Goal: Browse casually: Explore the website without a specific task or goal

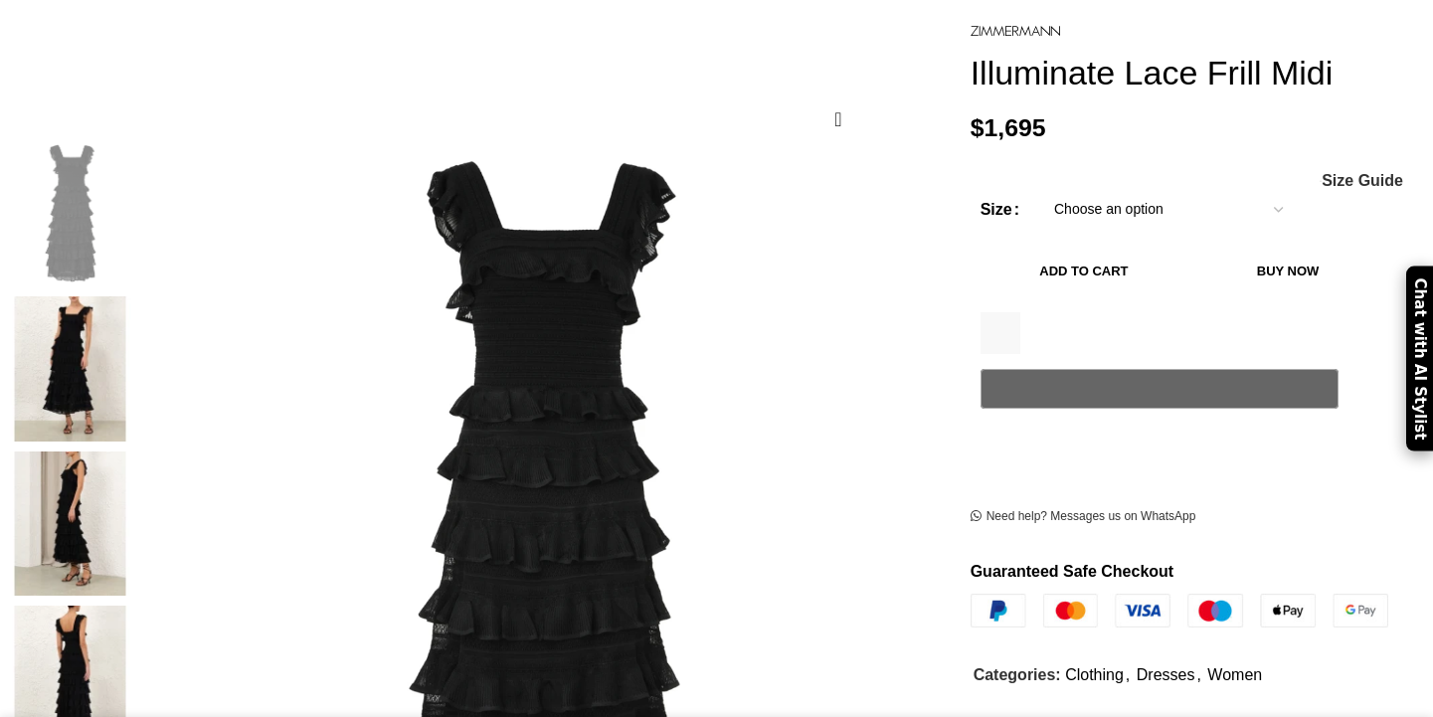
scroll to position [264, 0]
click at [131, 604] on img at bounding box center [70, 676] width 121 height 145
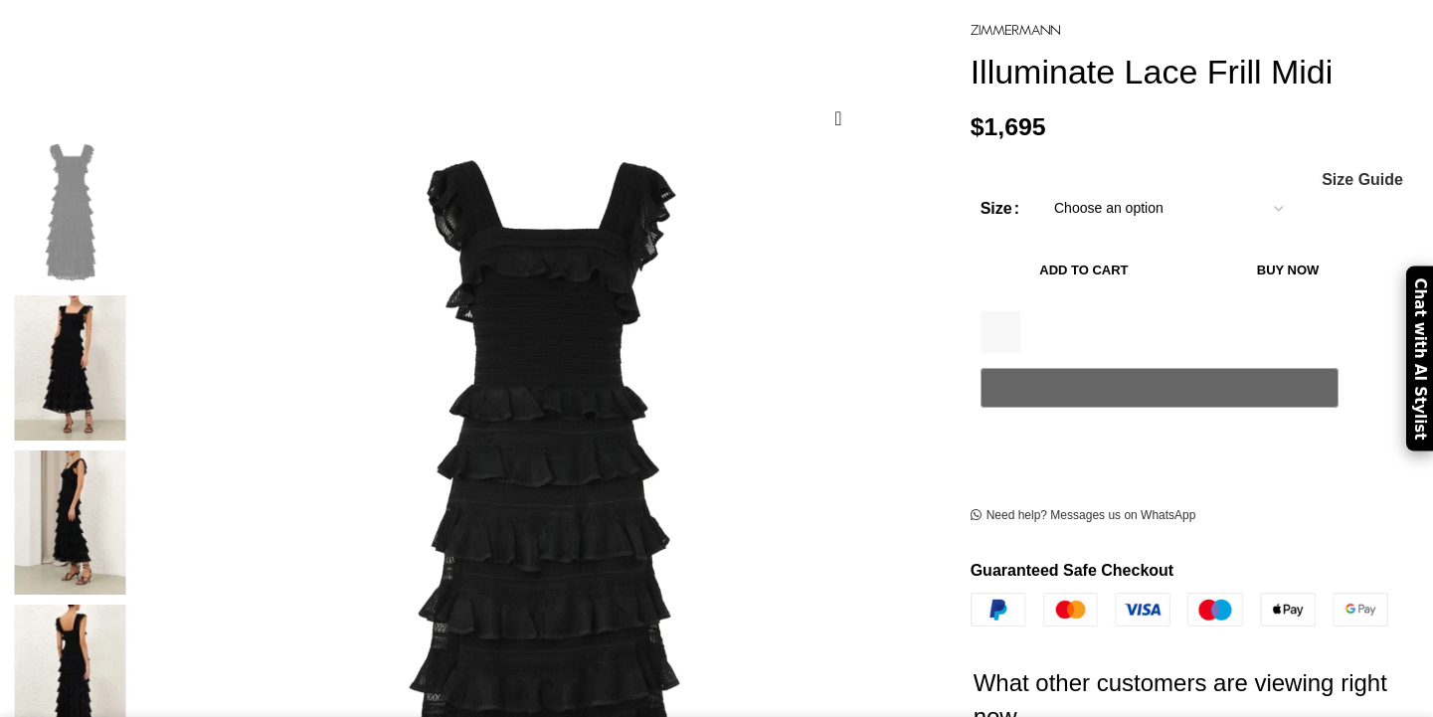
click at [131, 321] on img at bounding box center [70, 367] width 121 height 145
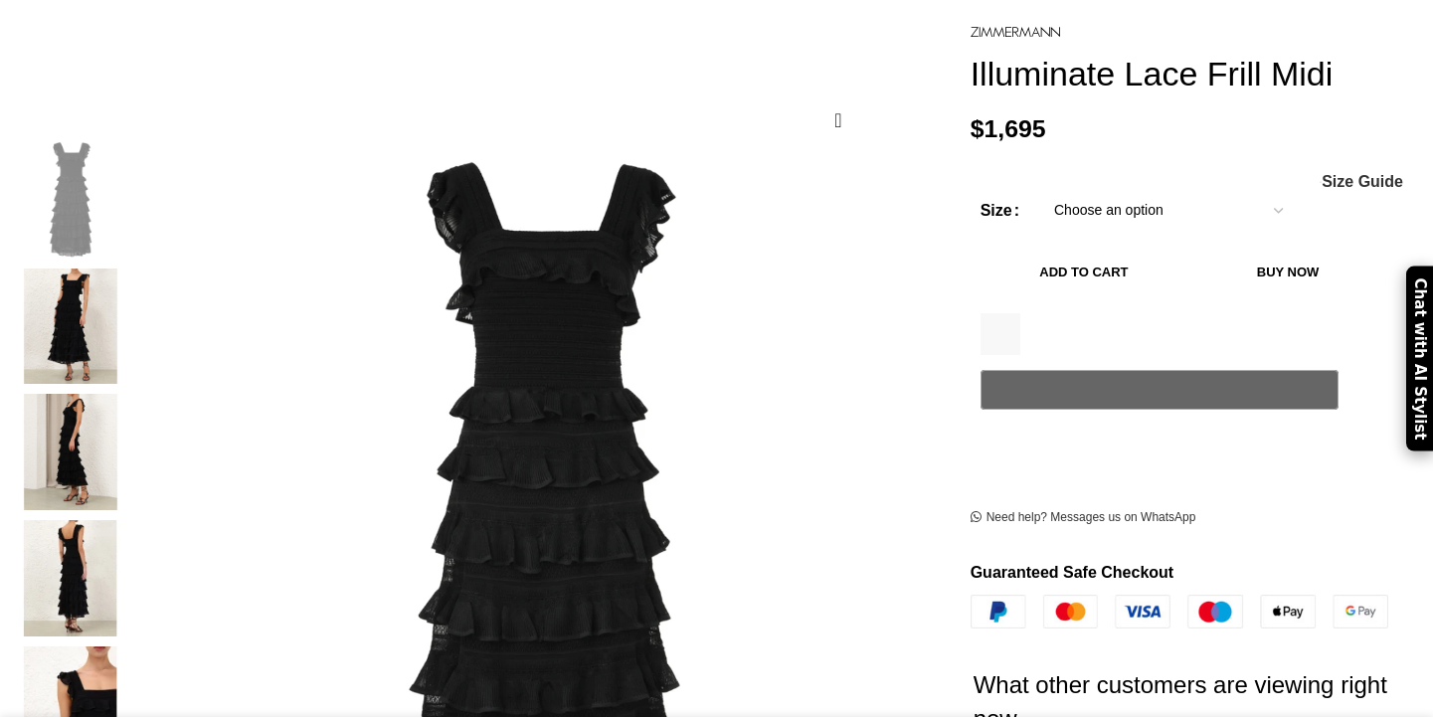
click at [131, 401] on img "3 / 7" at bounding box center [70, 452] width 121 height 116
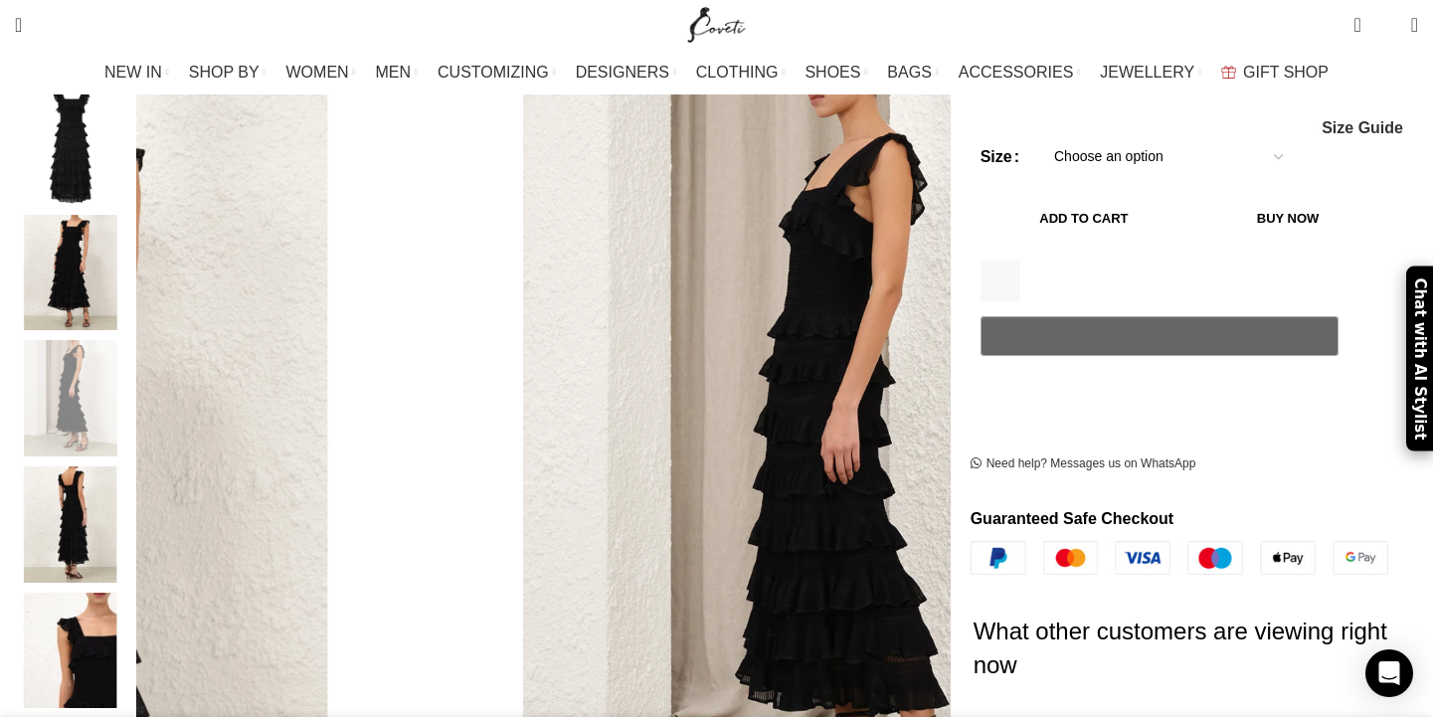
scroll to position [321, 0]
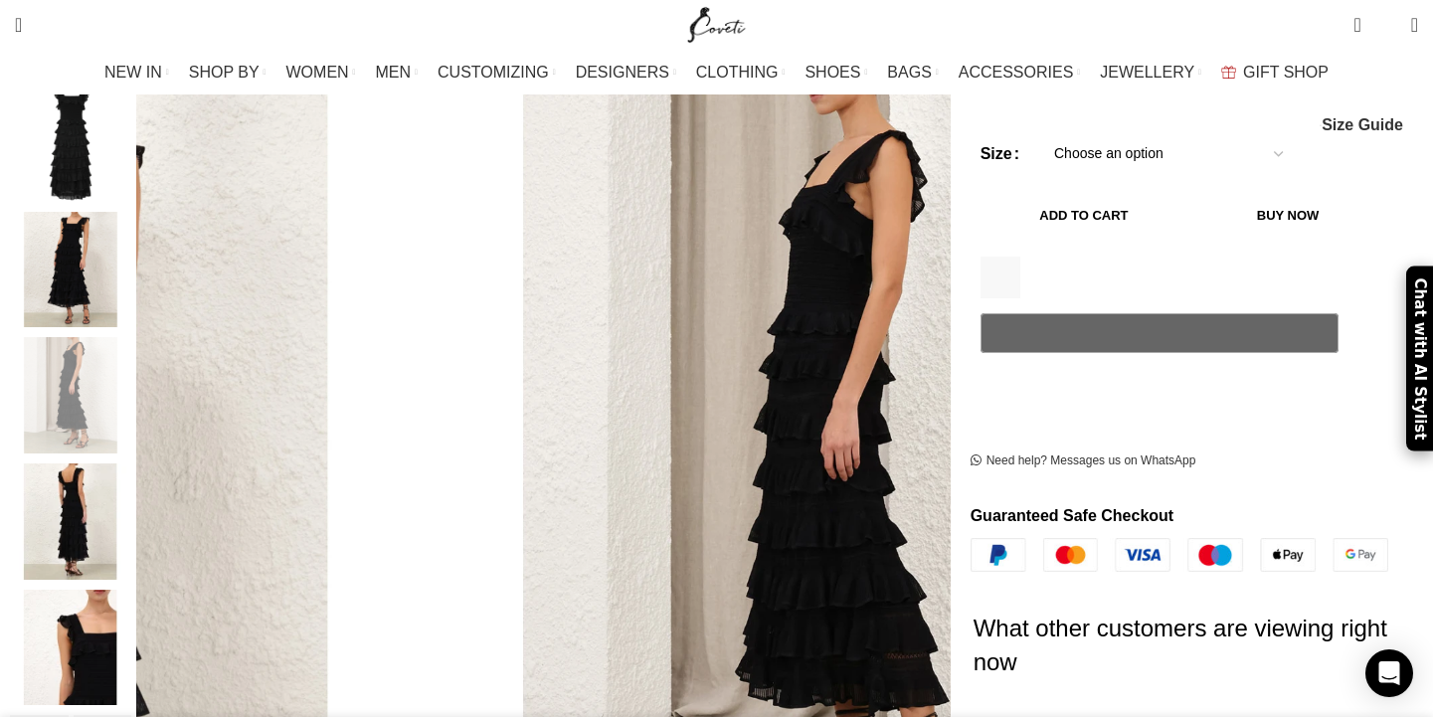
click at [131, 463] on img "4 / 7" at bounding box center [70, 521] width 121 height 116
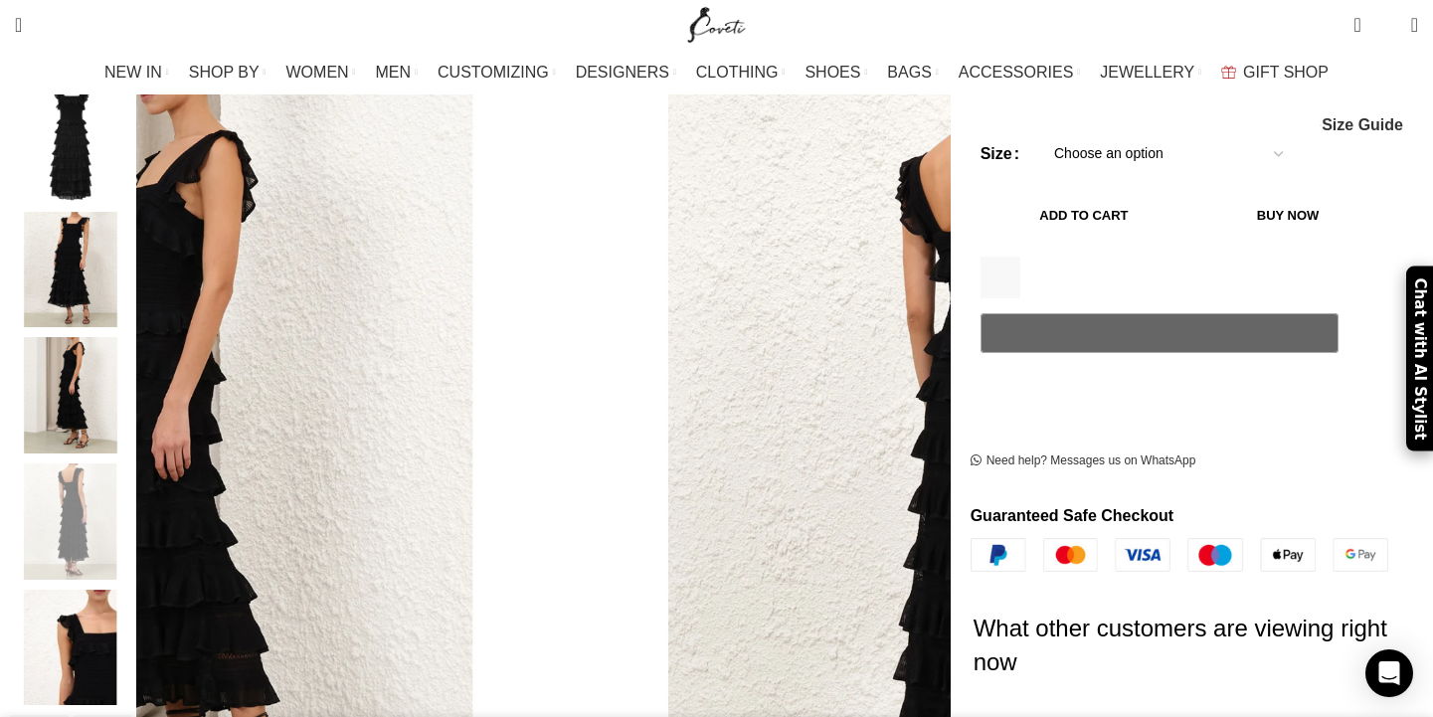
click at [131, 602] on img "5 / 7" at bounding box center [70, 648] width 121 height 116
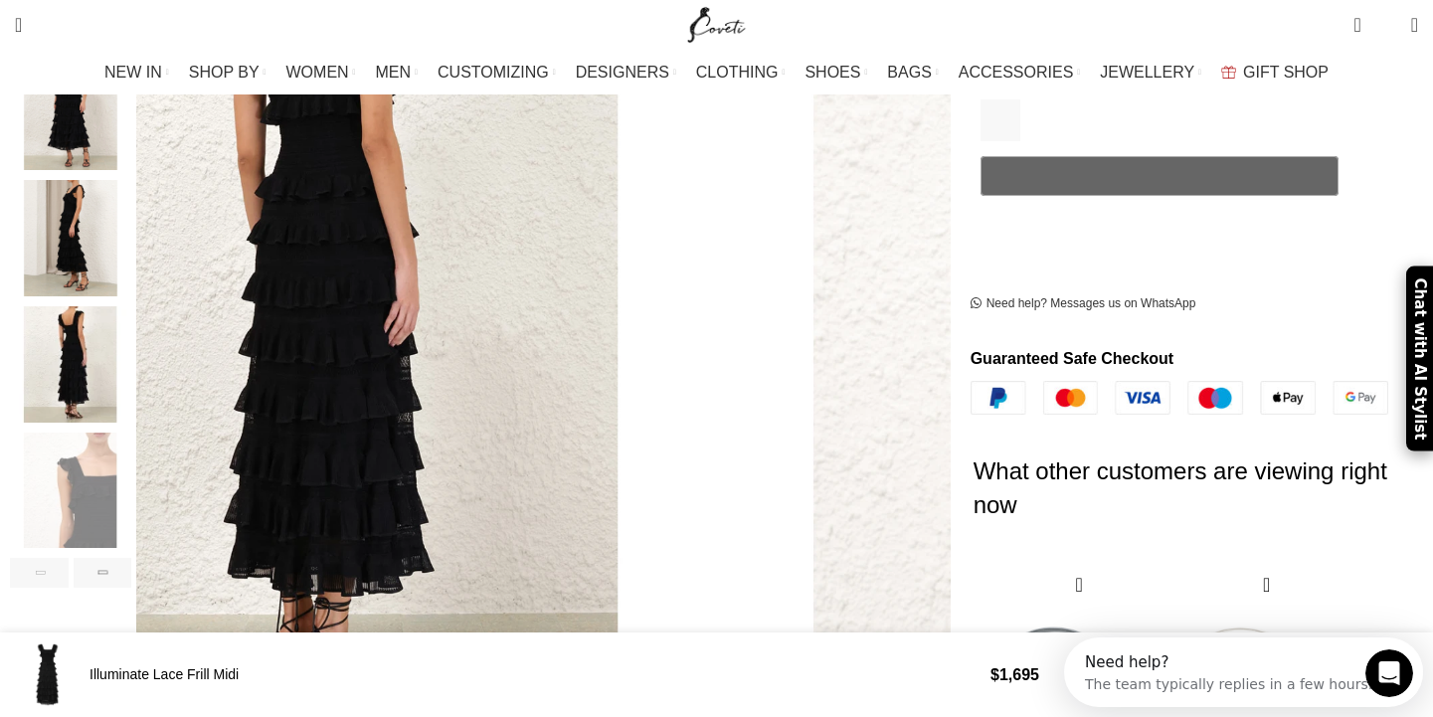
scroll to position [0, 0]
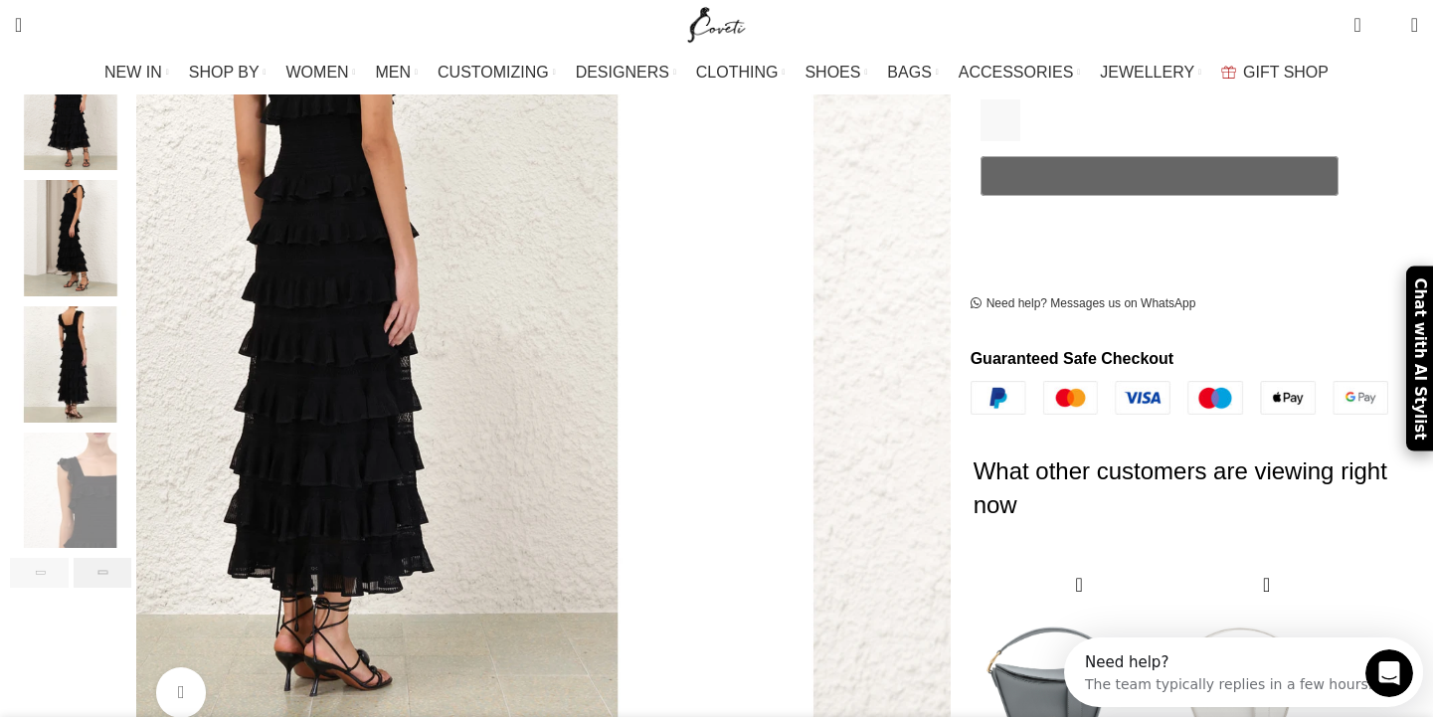
click at [132, 558] on div "Next slide" at bounding box center [103, 573] width 59 height 30
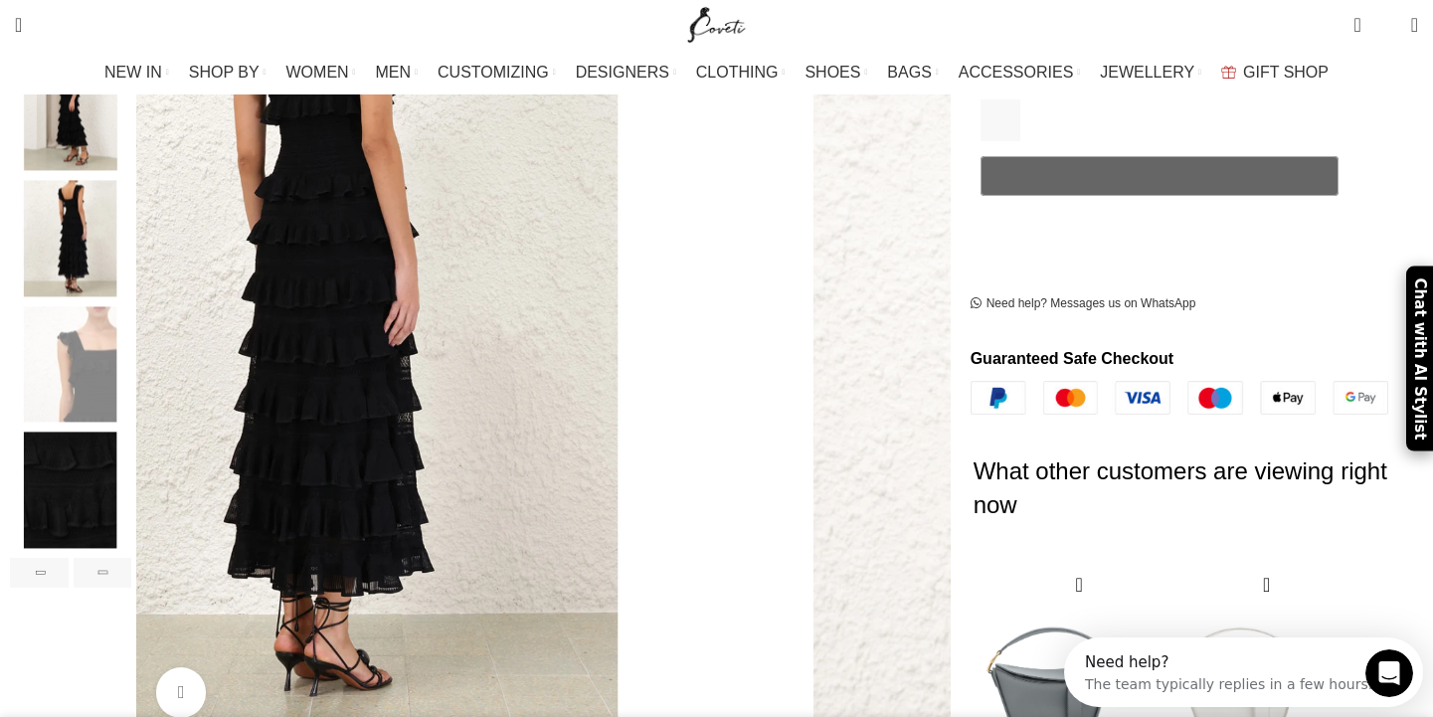
click at [131, 467] on img "6 / 7" at bounding box center [70, 490] width 121 height 116
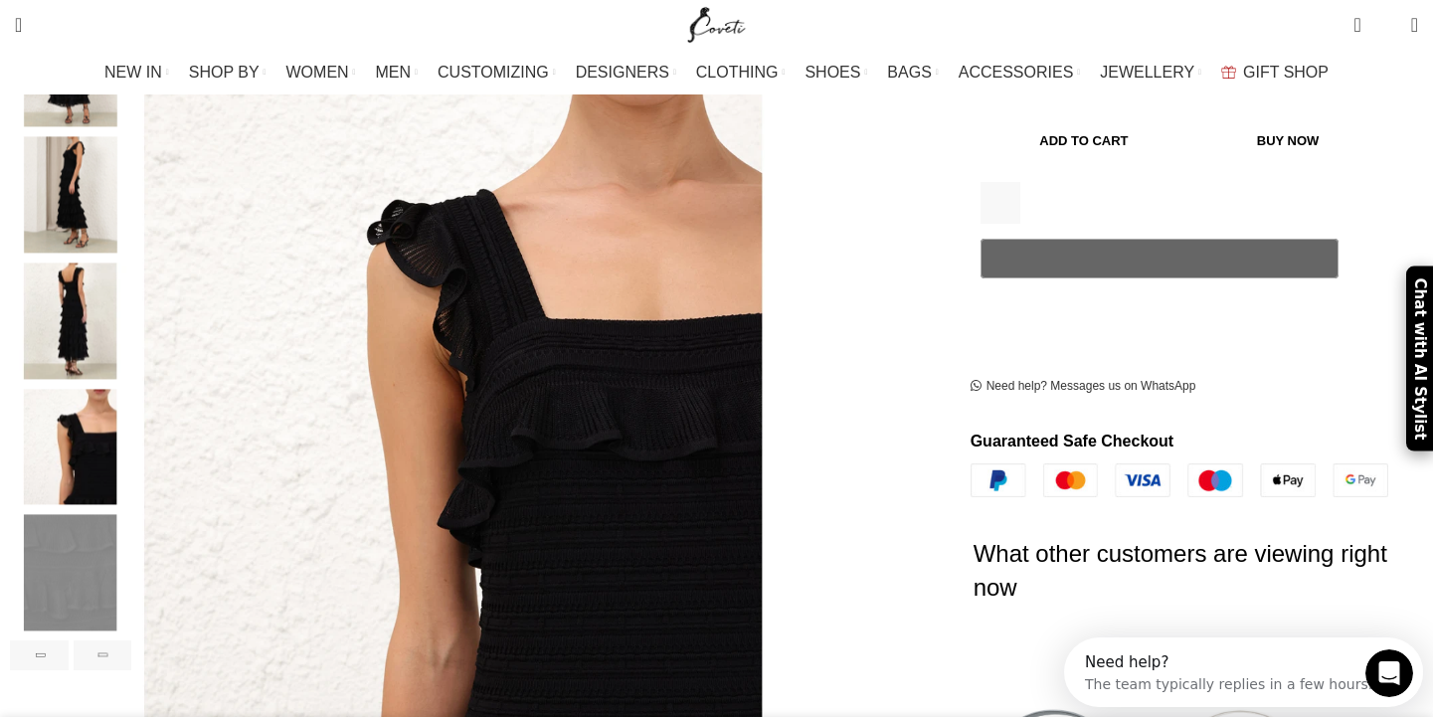
scroll to position [346, 0]
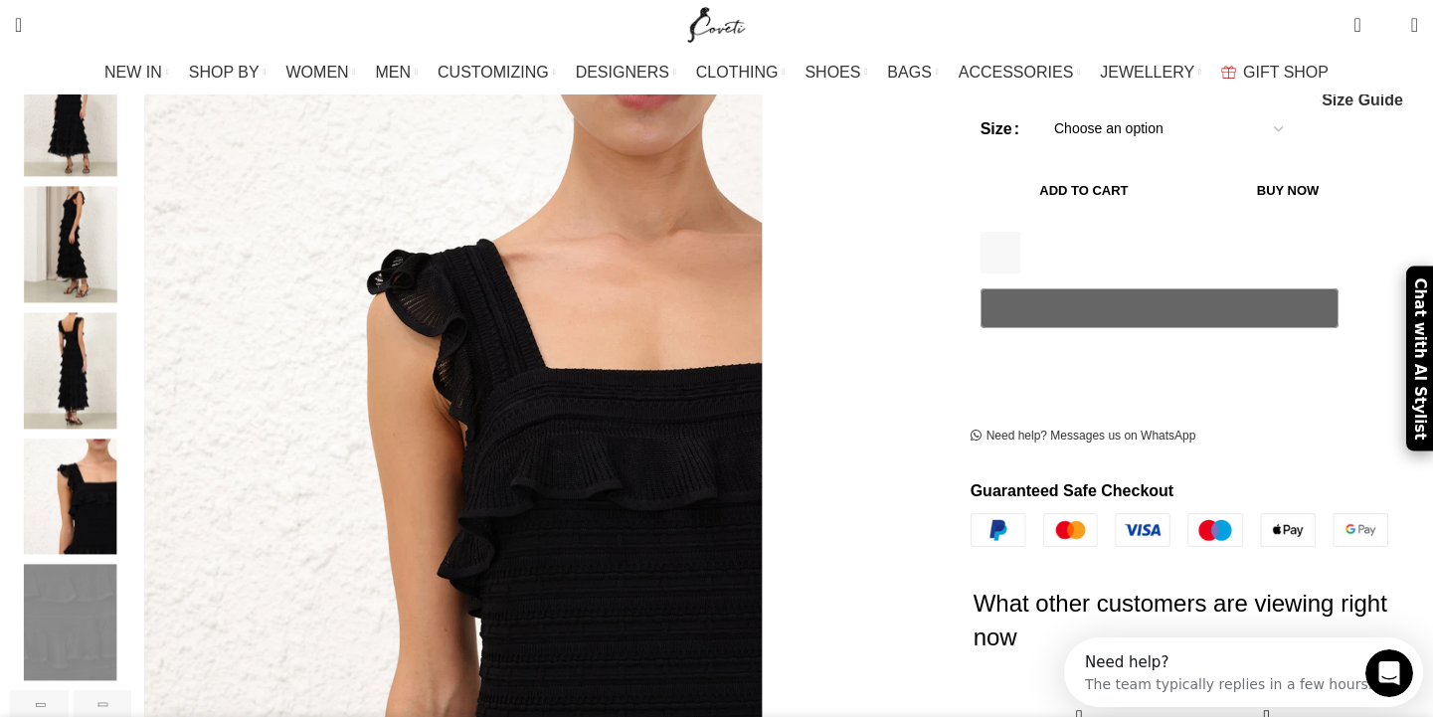
click at [131, 467] on img "5 / 7" at bounding box center [70, 496] width 121 height 116
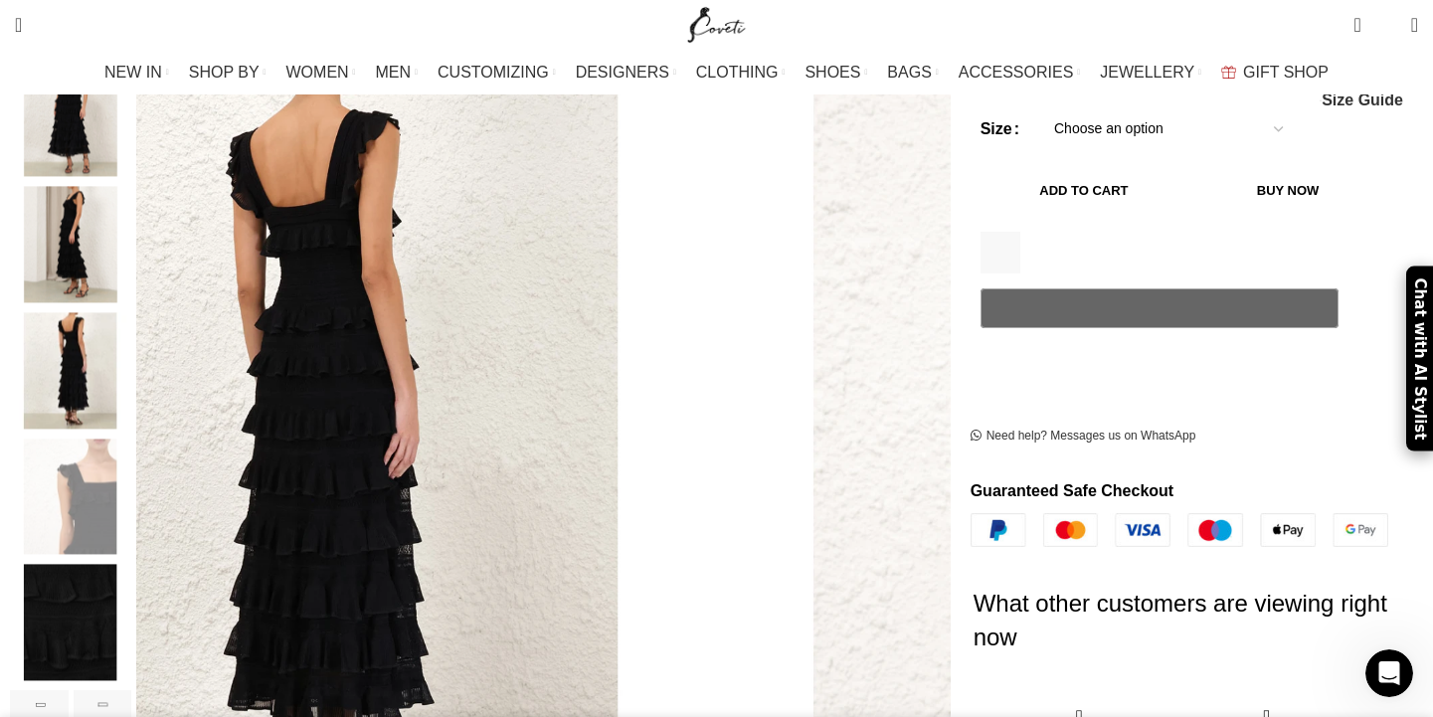
click at [131, 375] on img "4 / 7" at bounding box center [70, 370] width 121 height 116
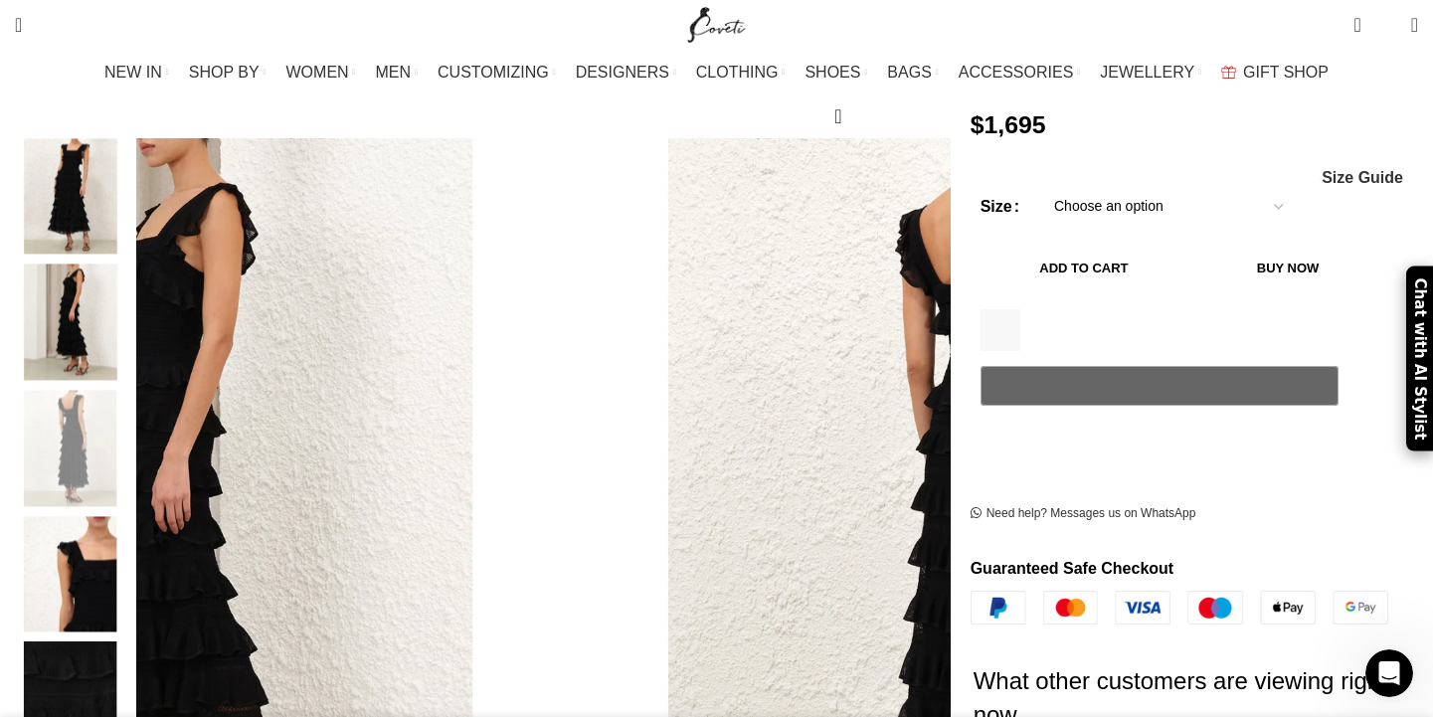
scroll to position [260, 0]
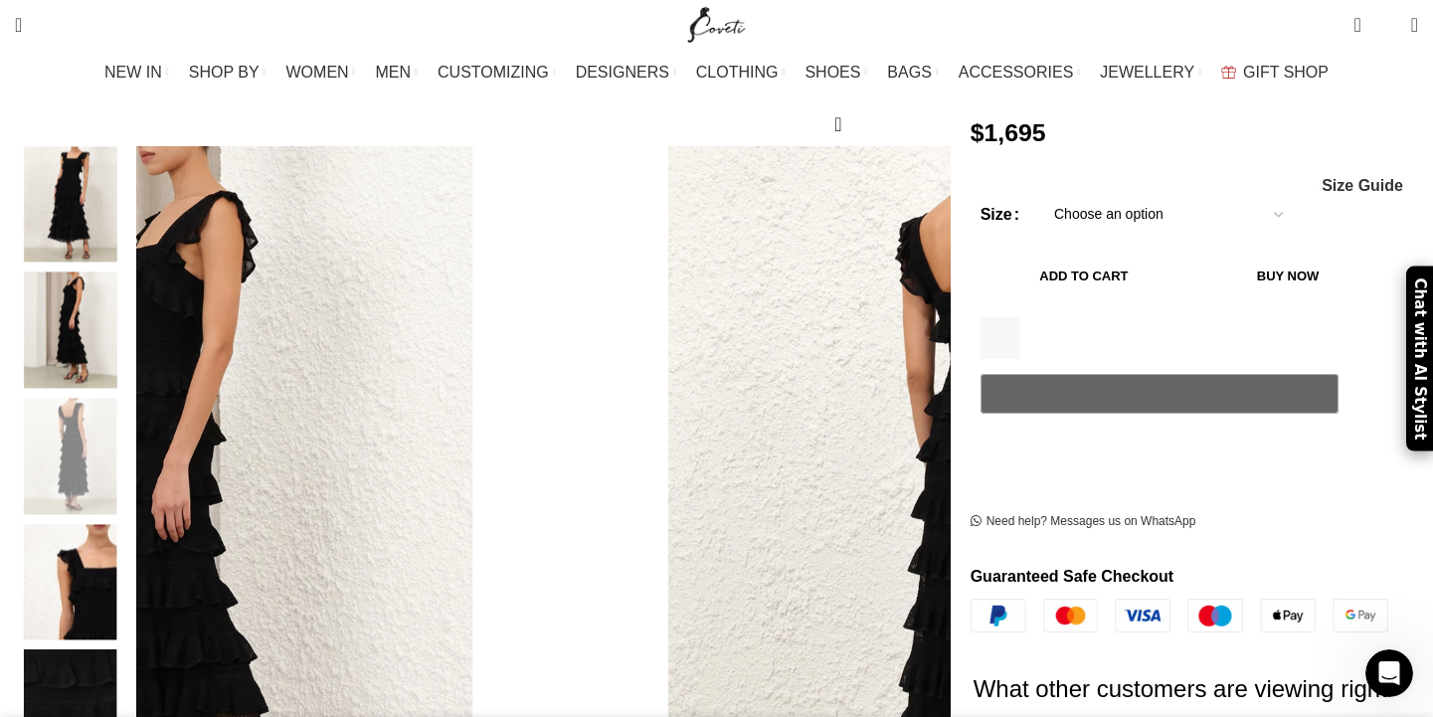
click at [131, 398] on img "4 / 7" at bounding box center [70, 456] width 121 height 116
click at [131, 318] on img "3 / 7" at bounding box center [70, 330] width 121 height 116
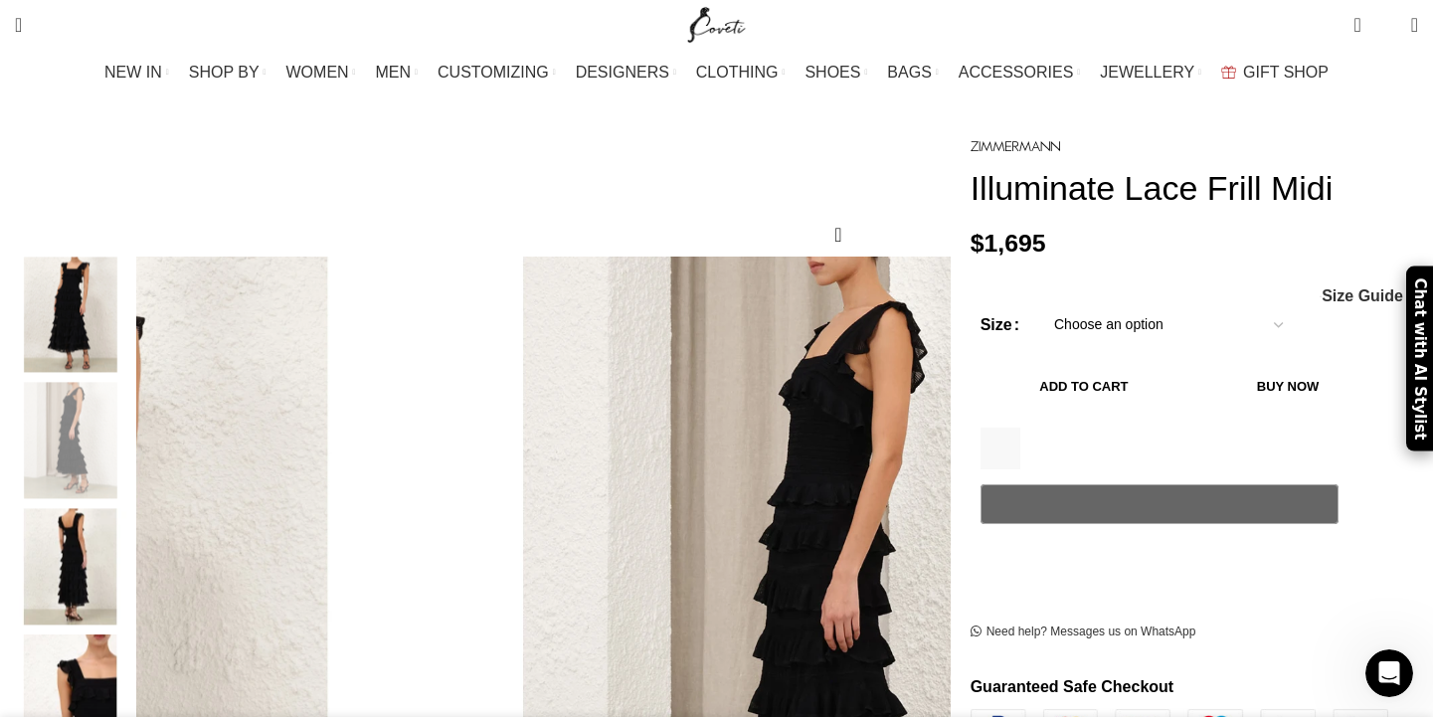
scroll to position [140, 0]
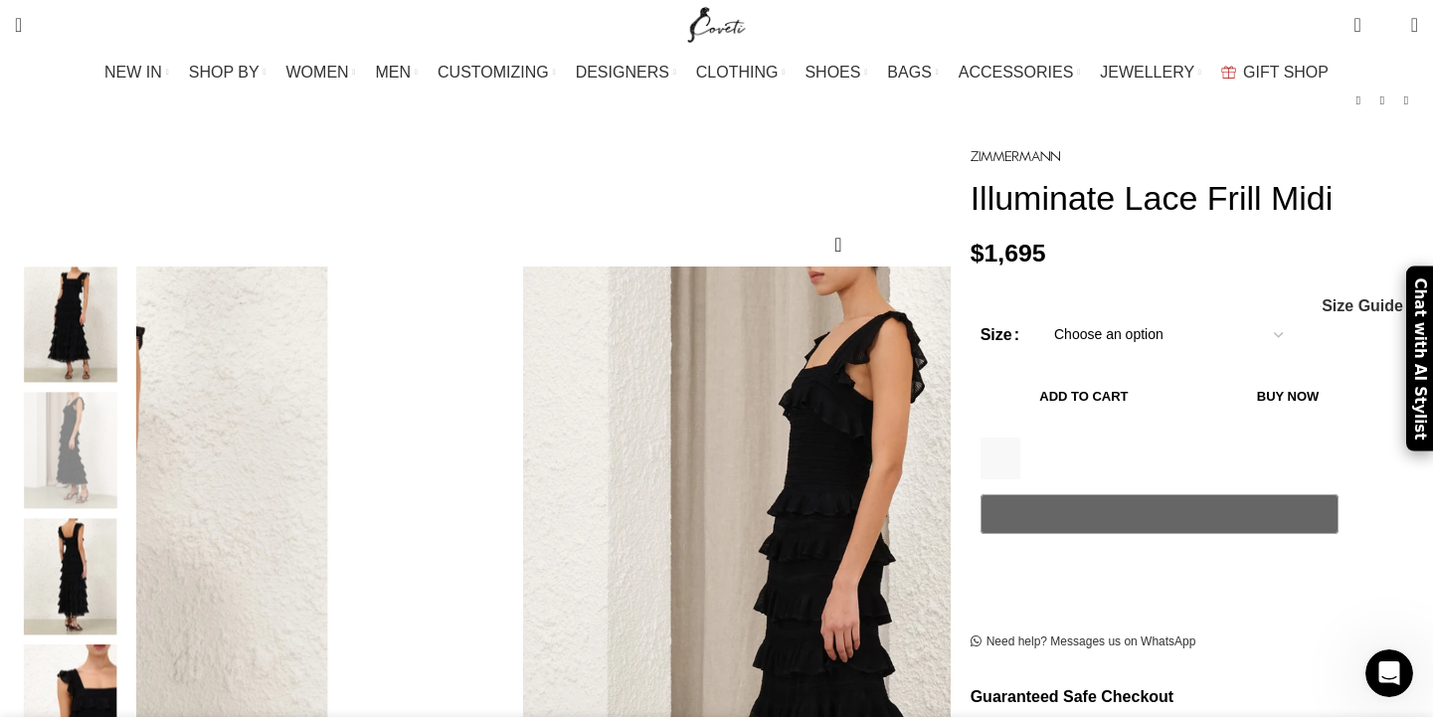
click at [131, 301] on img "2 / 7" at bounding box center [70, 324] width 121 height 116
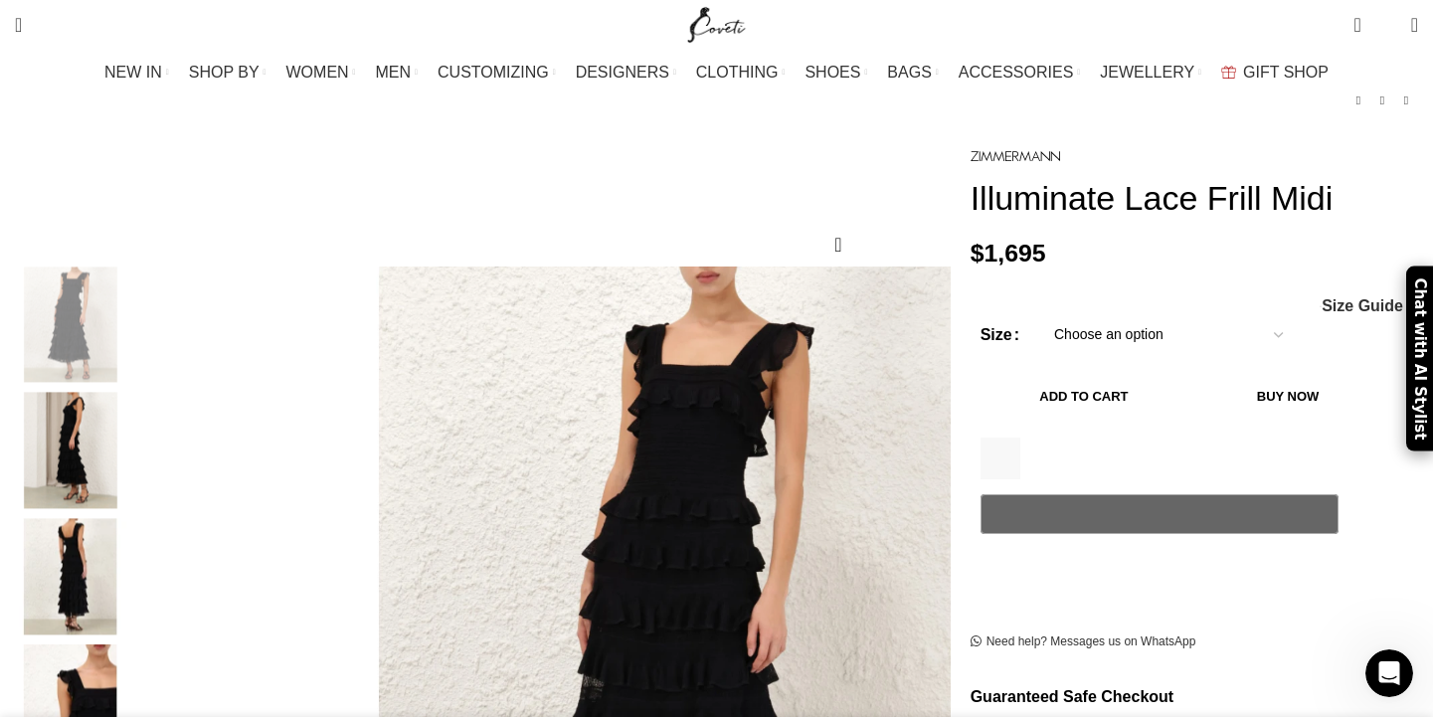
scroll to position [225, 0]
